Goal: Find specific page/section: Find specific page/section

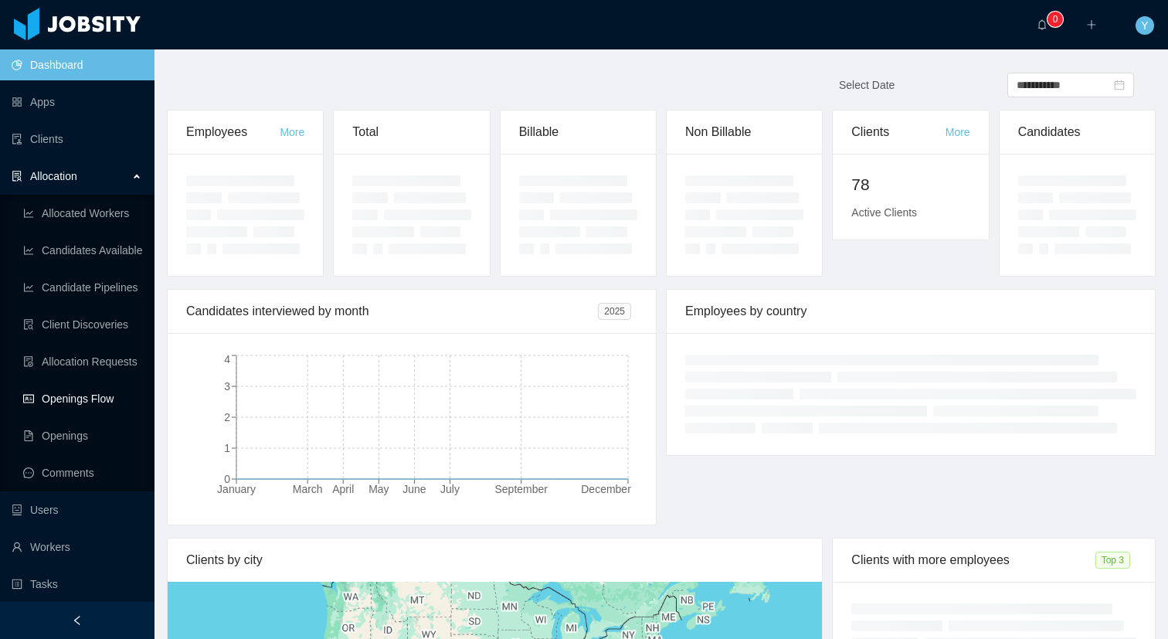
click at [66, 393] on link "Openings Flow" at bounding box center [82, 398] width 119 height 31
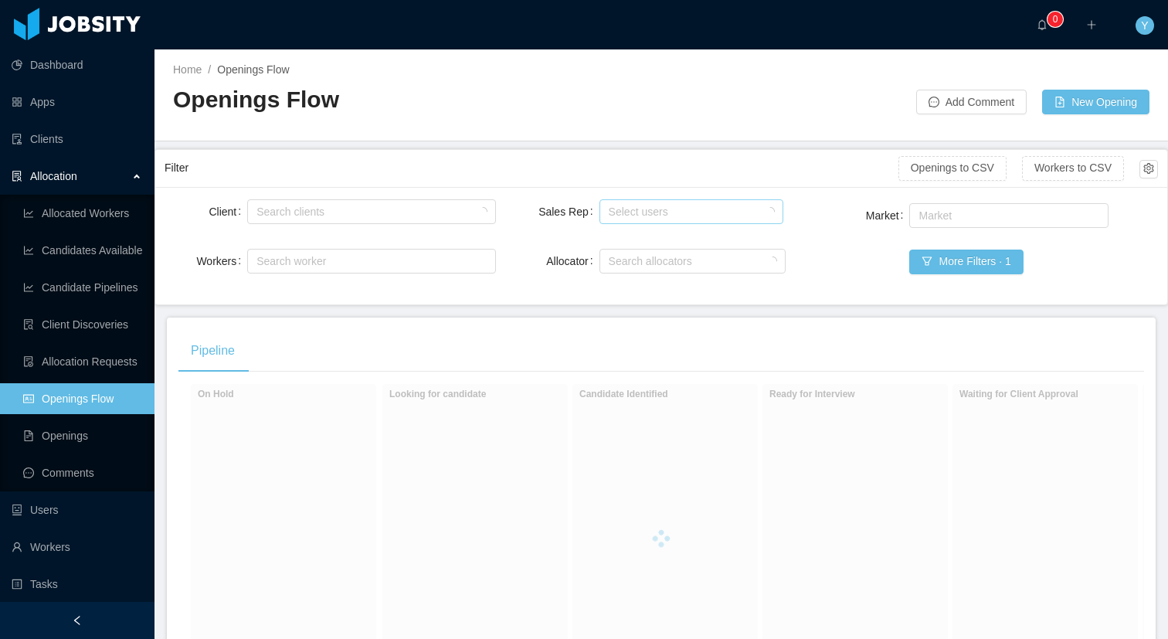
click at [623, 204] on div "Select users" at bounding box center [688, 211] width 159 height 15
type input "*****"
click at [604, 236] on li "[PERSON_NAME]" at bounding box center [685, 242] width 182 height 25
click at [677, 179] on div "Filter" at bounding box center [532, 168] width 734 height 29
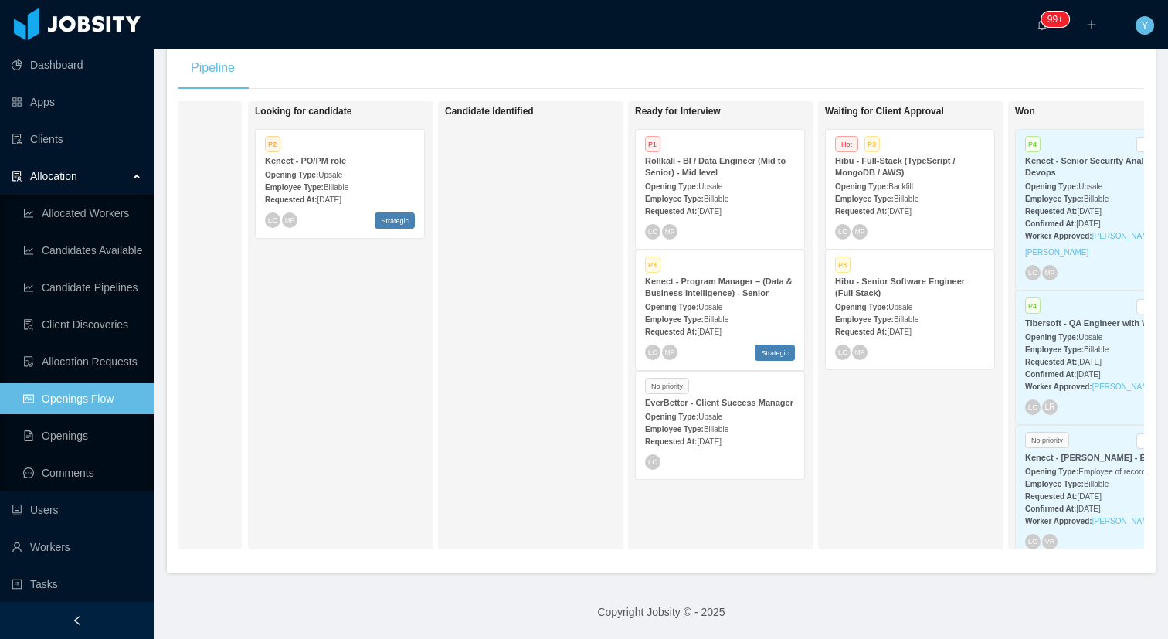
scroll to position [0, 135]
